Goal: Information Seeking & Learning: Learn about a topic

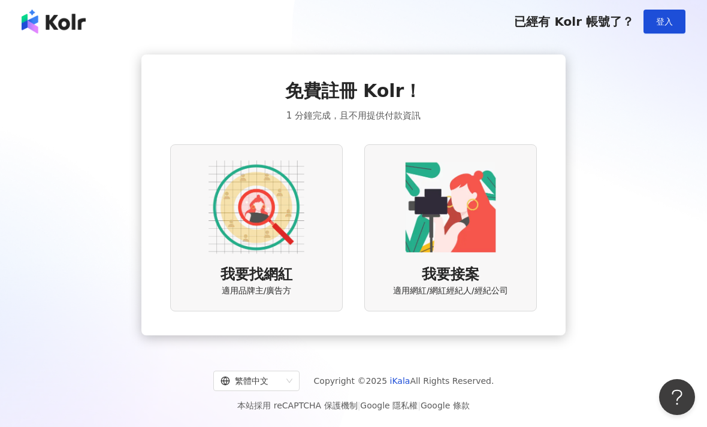
scroll to position [14, 0]
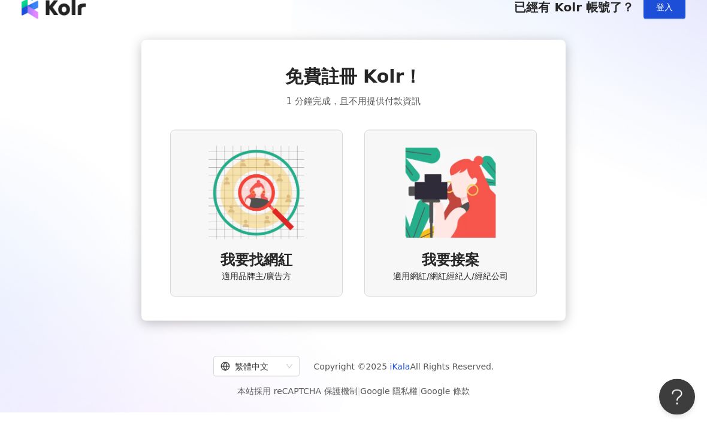
click at [190, 291] on div "我要找網紅 適用品牌主/廣告方" at bounding box center [256, 213] width 173 height 167
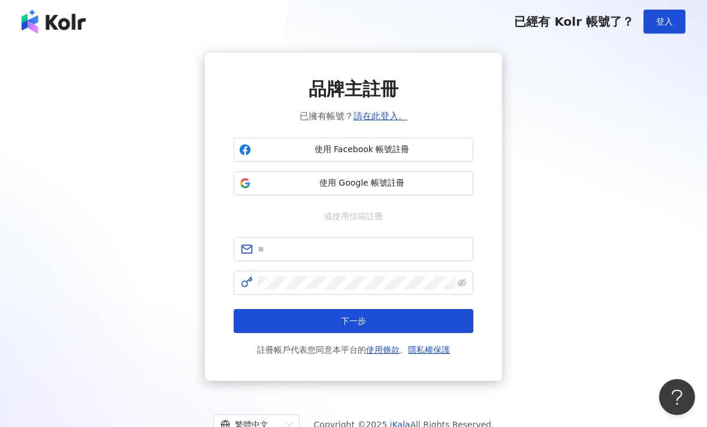
click at [442, 186] on span "使用 Google 帳號註冊" at bounding box center [362, 183] width 212 height 12
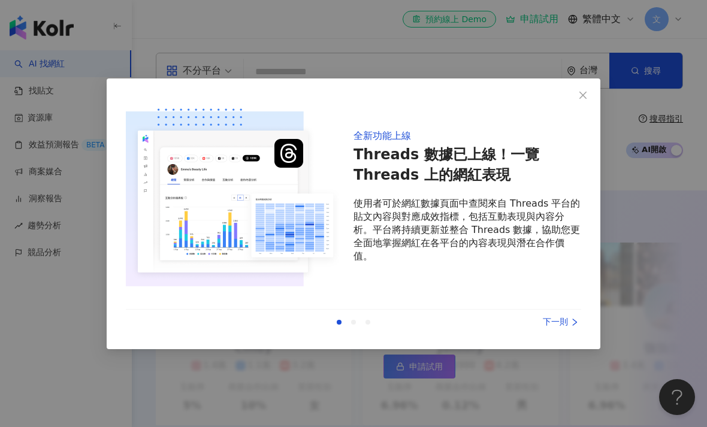
click at [577, 95] on span "Close" at bounding box center [583, 96] width 24 height 10
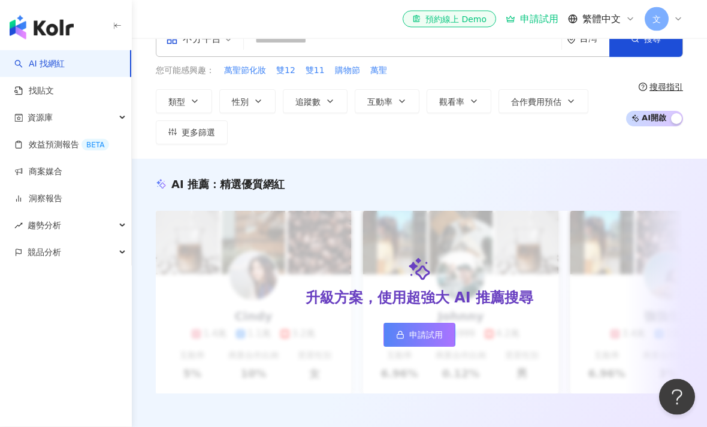
scroll to position [68, 0]
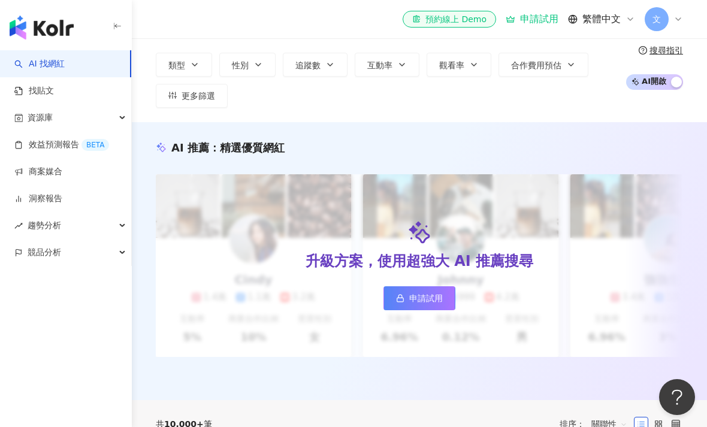
click at [427, 303] on link "申請試用" at bounding box center [420, 299] width 72 height 24
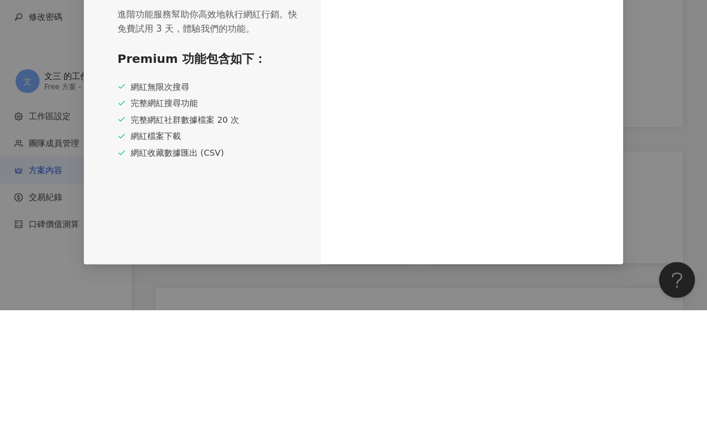
scroll to position [117, 0]
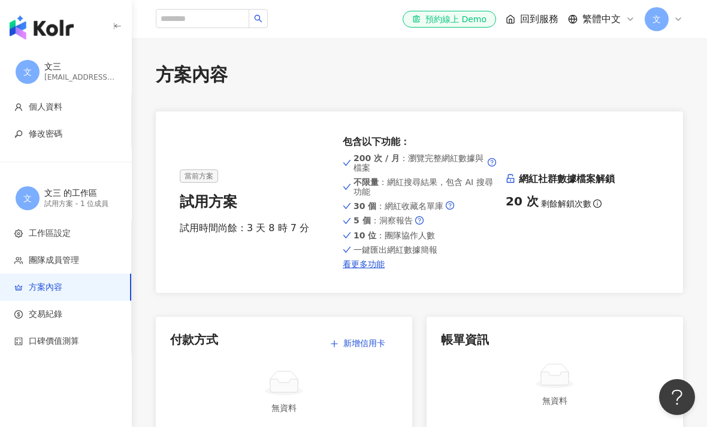
click at [65, 29] on img "button" at bounding box center [42, 28] width 64 height 24
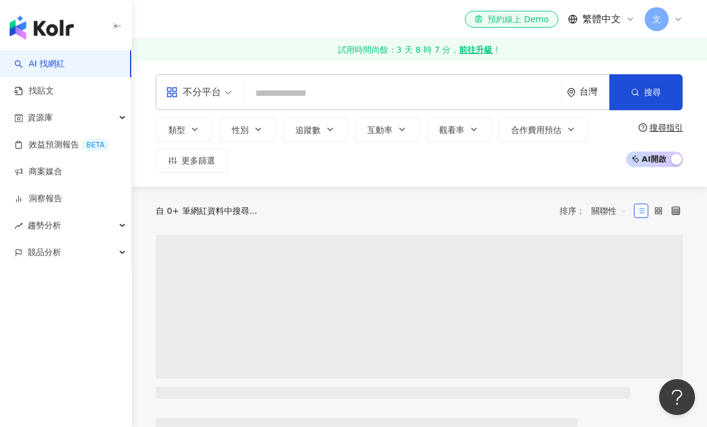
click at [62, 29] on img "button" at bounding box center [42, 28] width 64 height 24
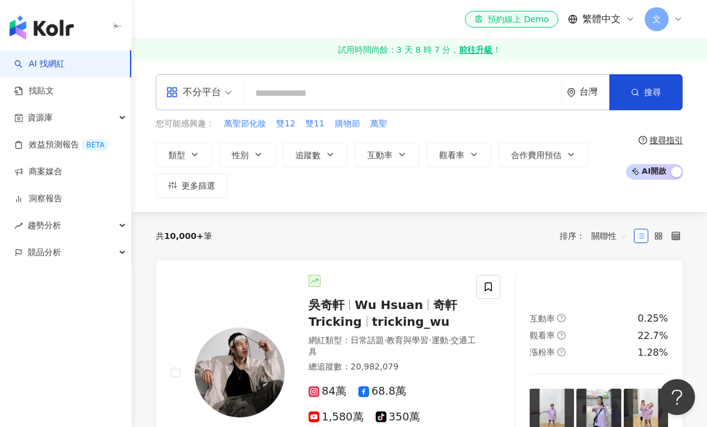
click at [306, 157] on span "追蹤數" at bounding box center [308, 155] width 25 height 10
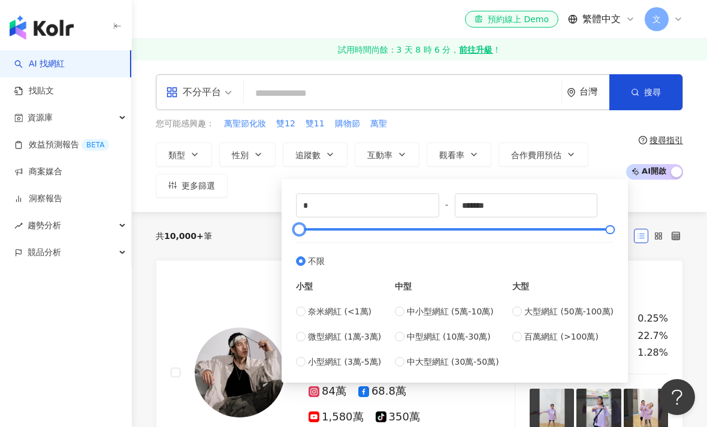
click at [329, 231] on div at bounding box center [455, 229] width 311 height 7
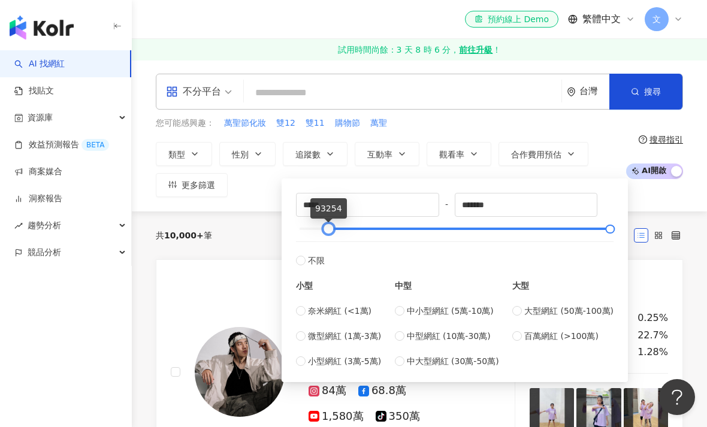
scroll to position [2, 0]
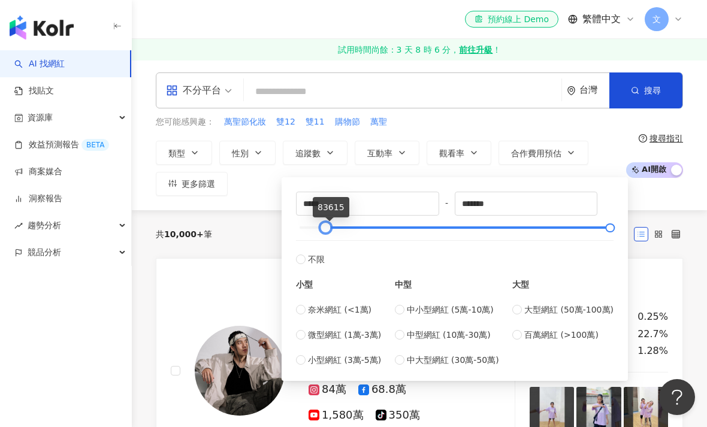
type input "*"
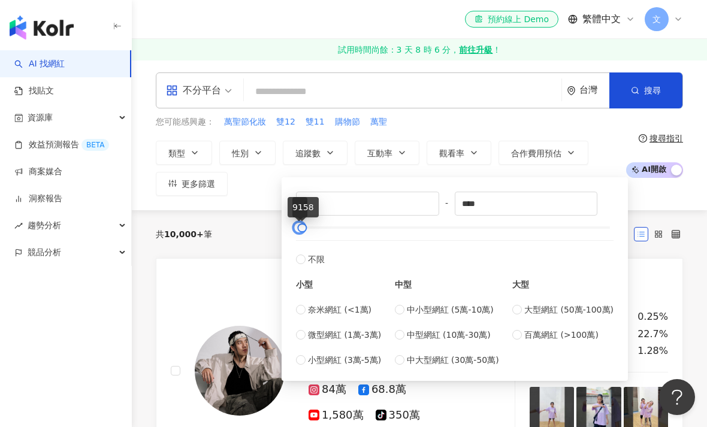
type input "****"
click at [674, 199] on div "不分平台 台灣 搜尋 您可能感興趣： 萬聖節化妝 雙12 雙11 購物節 萬聖 類型 性別 追蹤數 互動率 觀看率 合作費用預估 更多篩選 * - **** …" at bounding box center [419, 134] width 575 height 152
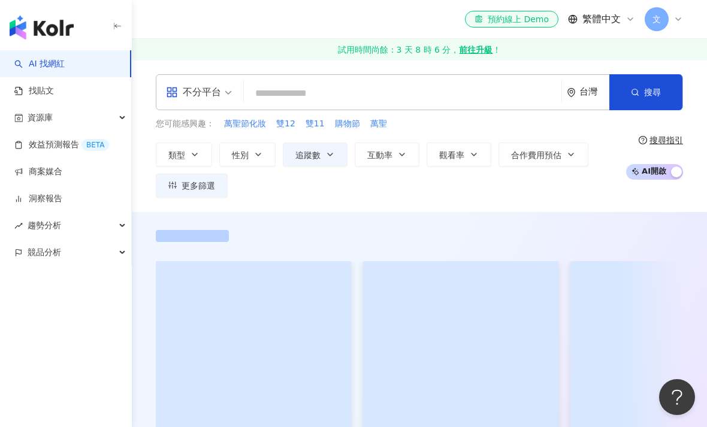
click at [656, 92] on span "搜尋" at bounding box center [652, 93] width 17 height 10
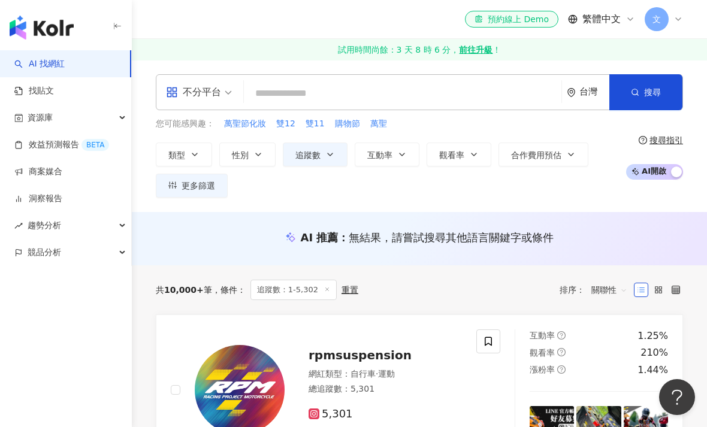
click at [254, 160] on button "性別" at bounding box center [247, 155] width 56 height 24
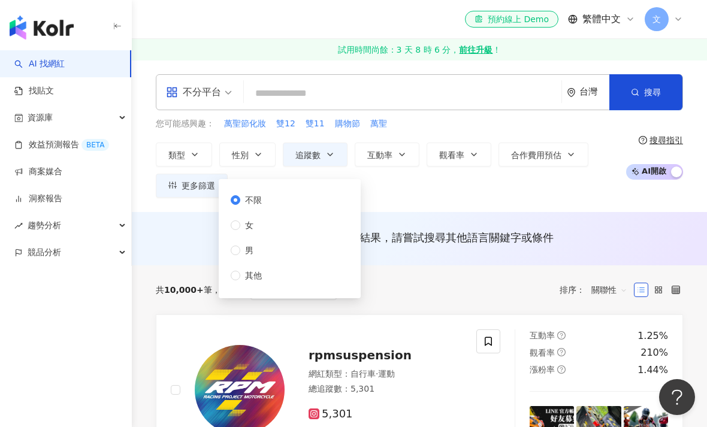
click at [273, 235] on div "不限 女 男 其他" at bounding box center [290, 238] width 128 height 105
click at [651, 103] on button "搜尋" at bounding box center [646, 92] width 73 height 36
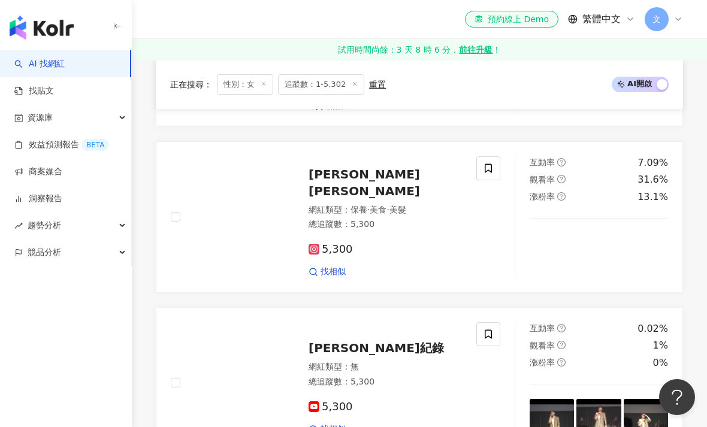
scroll to position [508, 0]
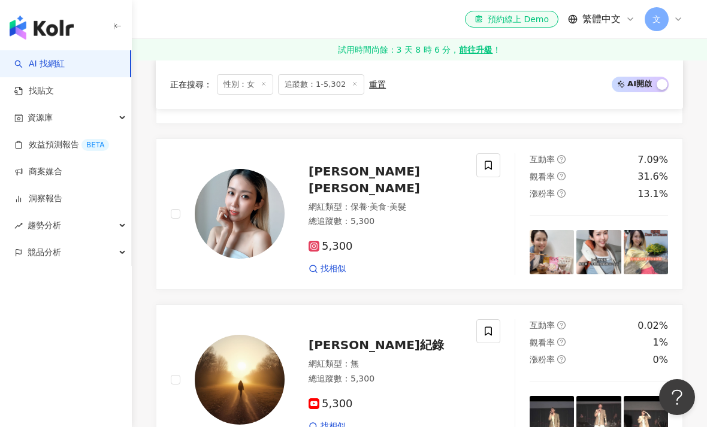
click at [348, 173] on span "[PERSON_NAME][PERSON_NAME]" at bounding box center [365, 179] width 112 height 31
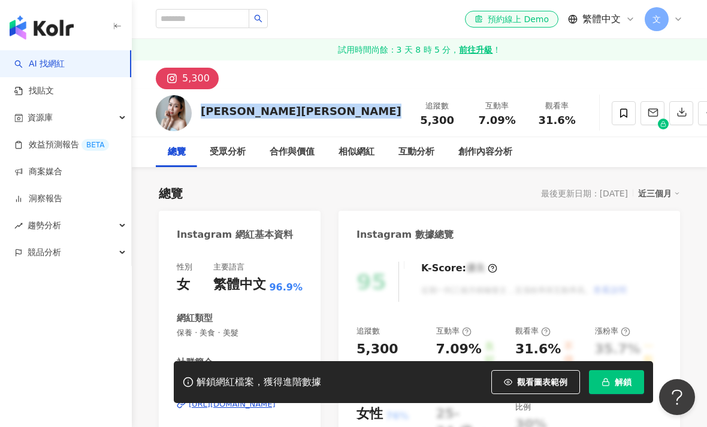
click at [682, 13] on div "文" at bounding box center [664, 19] width 38 height 24
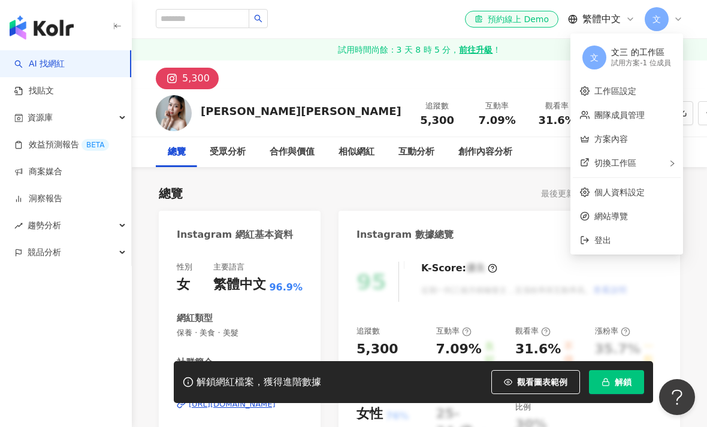
click at [68, 323] on div "AI 找網紅 找貼文 資源庫 效益預測報告 BETA 商案媒合 洞察報告 趨勢分析 競品分析" at bounding box center [66, 238] width 132 height 377
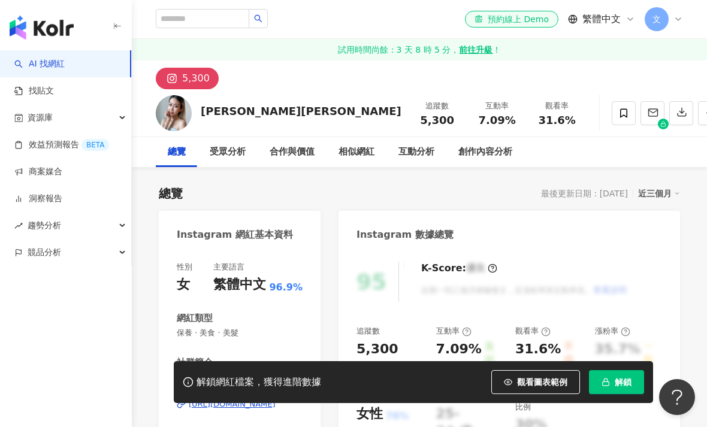
click at [622, 20] on div "繁體中文" at bounding box center [601, 19] width 67 height 13
click at [418, 32] on div "el-icon-cs 預約線上 Demo 繁體中文 文" at bounding box center [420, 19] width 528 height 38
click at [403, 22] on div "el-icon-cs 預約線上 Demo 繁體中文 文" at bounding box center [420, 19] width 528 height 38
click at [55, 25] on img "button" at bounding box center [42, 28] width 64 height 24
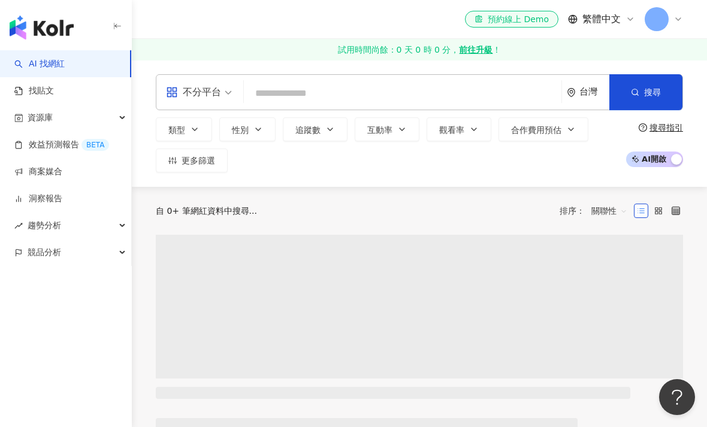
click at [110, 30] on div "button" at bounding box center [66, 25] width 132 height 50
click at [119, 35] on button "button" at bounding box center [118, 27] width 10 height 26
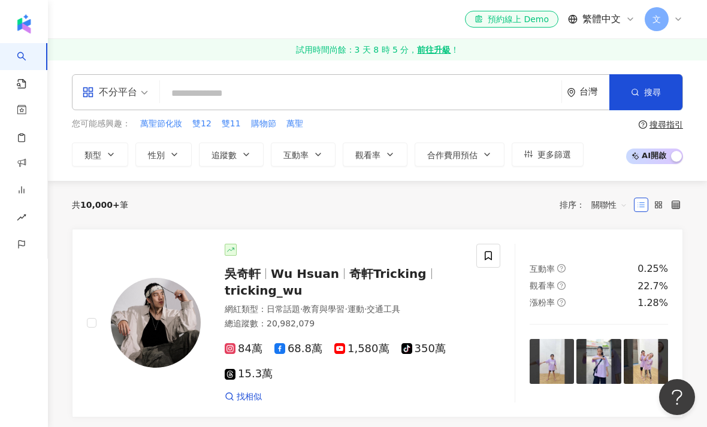
click at [677, 25] on div "文" at bounding box center [664, 19] width 38 height 24
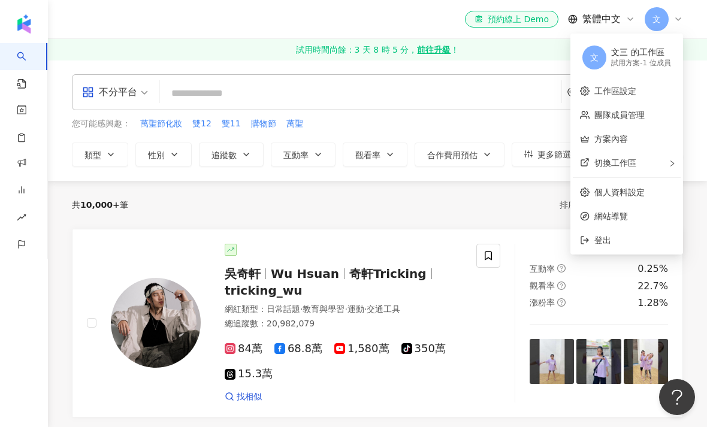
click at [623, 141] on link "方案內容" at bounding box center [612, 139] width 34 height 10
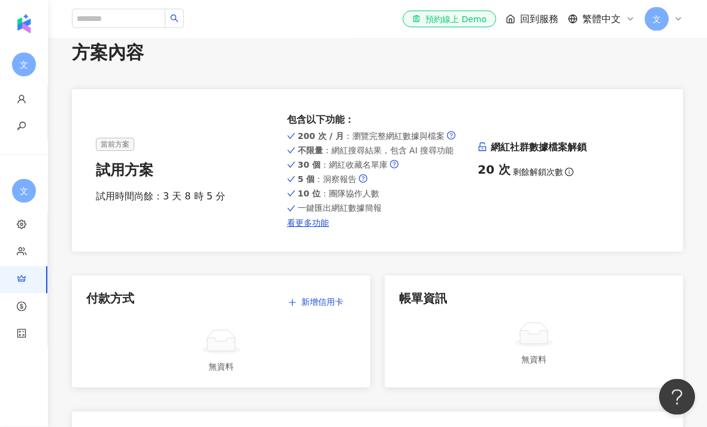
scroll to position [7, 0]
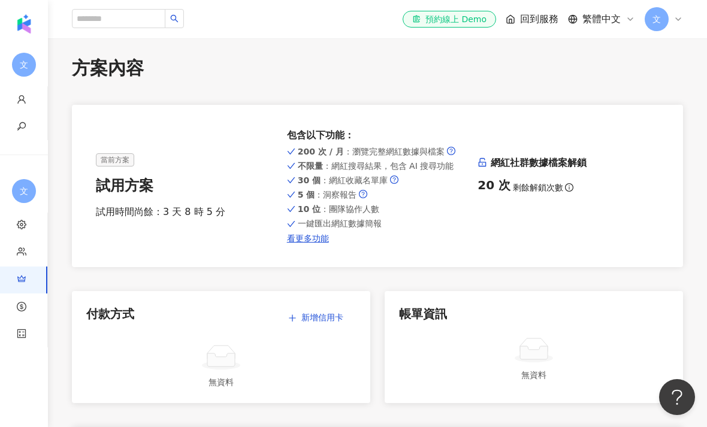
click at [311, 242] on link "看更多功能" at bounding box center [378, 239] width 182 height 10
